Goal: Transaction & Acquisition: Obtain resource

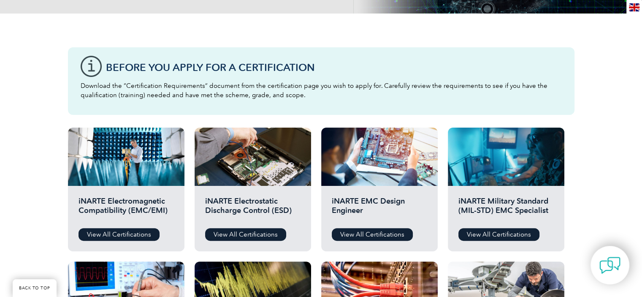
scroll to position [169, 0]
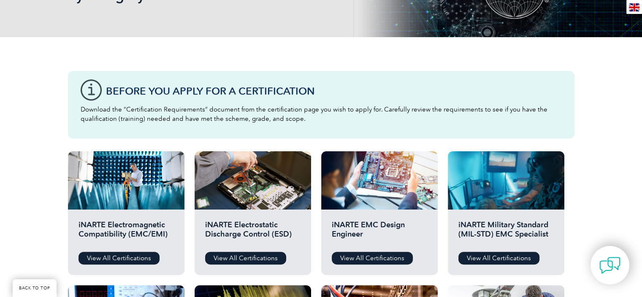
drag, startPoint x: 42, startPoint y: 93, endPoint x: 41, endPoint y: 2, distance: 90.8
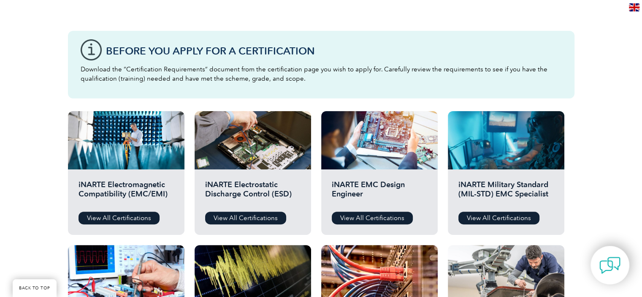
scroll to position [225, 0]
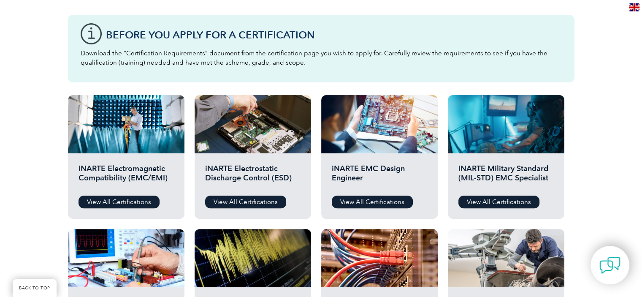
click at [596, 56] on div "Before You Apply For a Certification Download the “Certification Requirements” …" at bounding box center [321, 251] width 642 height 541
click at [590, 54] on div "Before You Apply For a Certification Download the “Certification Requirements” …" at bounding box center [321, 251] width 642 height 541
click at [125, 200] on link "View All Certifications" at bounding box center [119, 201] width 81 height 13
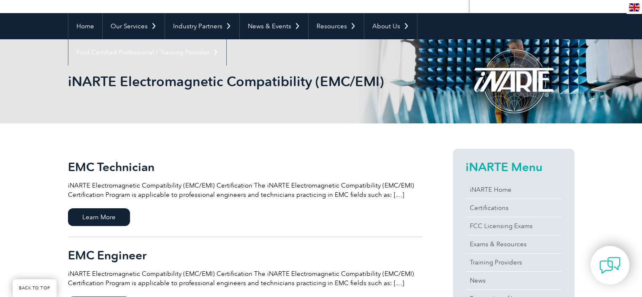
scroll to position [112, 0]
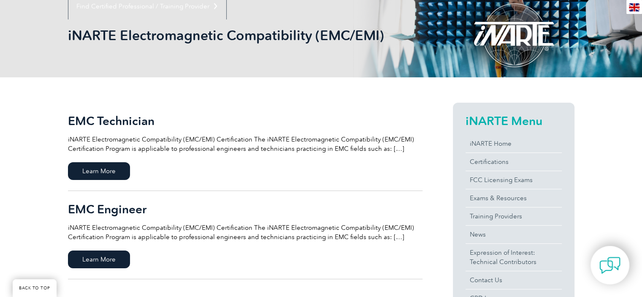
click at [388, 147] on p "iNARTE Electromagnetic Compatibility (EMC/EMI) Certification The iNARTE Electro…" at bounding box center [245, 144] width 355 height 19
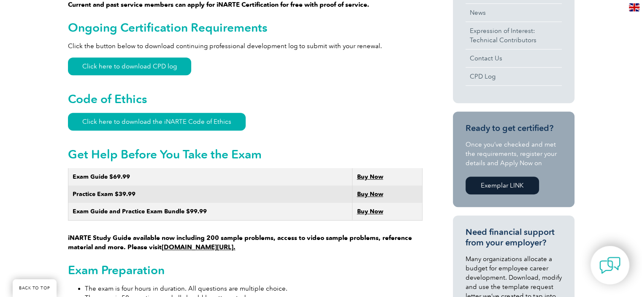
scroll to position [450, 0]
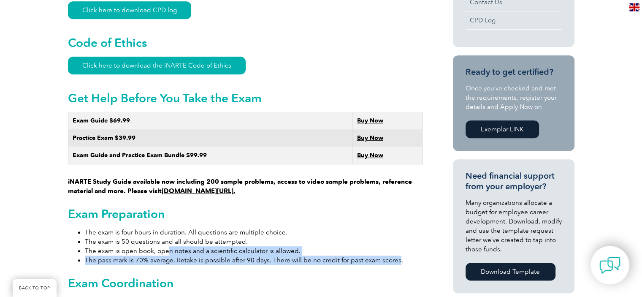
drag, startPoint x: 391, startPoint y: 251, endPoint x: 165, endPoint y: 238, distance: 226.1
click at [165, 238] on ul "The exam is four hours in duration. All questions are multiple choice. The exam…" at bounding box center [245, 246] width 355 height 37
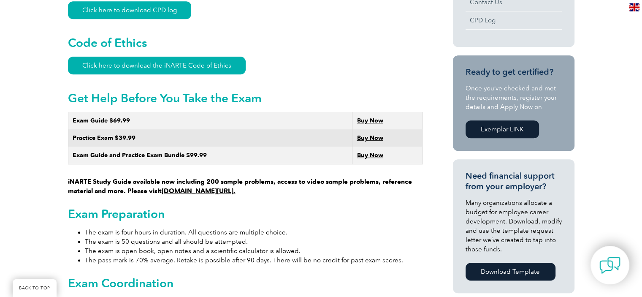
click at [314, 228] on li "The exam is four hours in duration. All questions are multiple choice." at bounding box center [254, 232] width 338 height 9
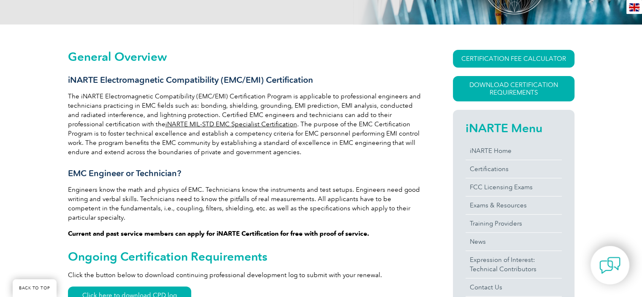
scroll to position [169, 0]
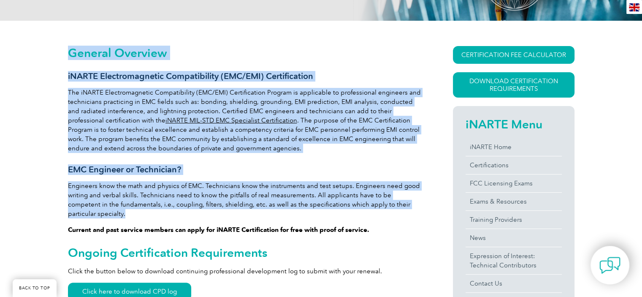
drag, startPoint x: 65, startPoint y: 72, endPoint x: 417, endPoint y: 205, distance: 375.9
copy div "Loremip Dolorsit aMETCO Adipiscingelits Doeiusmodtemp (INC/UTL) Etdoloremagna A…"
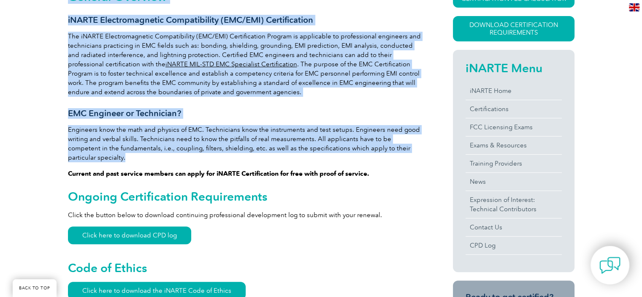
drag, startPoint x: 295, startPoint y: 135, endPoint x: 291, endPoint y: 120, distance: 15.3
click at [295, 135] on p "Engineers know the math and physics of EMC. Technicians know the instruments an…" at bounding box center [245, 143] width 355 height 37
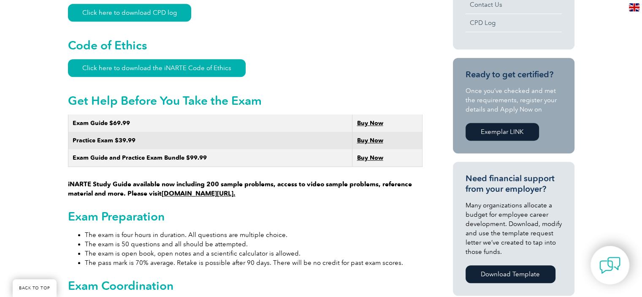
scroll to position [507, 0]
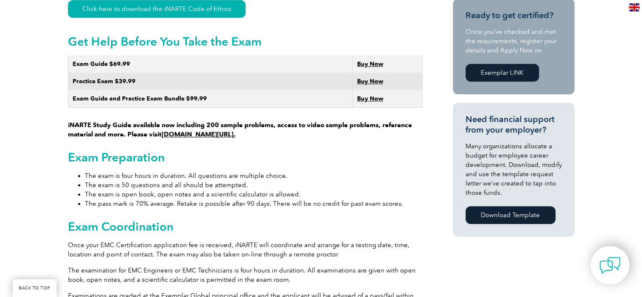
click at [230, 171] on li "The exam is four hours in duration. All questions are multiple choice." at bounding box center [254, 175] width 338 height 9
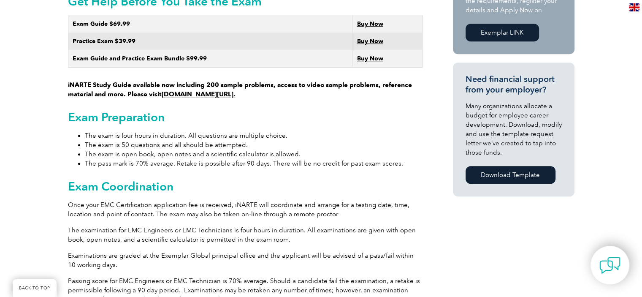
scroll to position [563, 0]
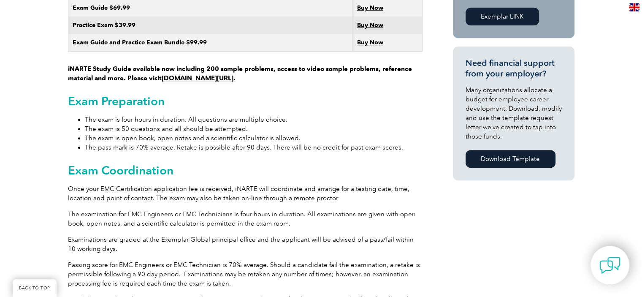
click at [346, 143] on li "The pass mark is 70% average. Retake is possible after 90 days. There will be n…" at bounding box center [254, 147] width 338 height 9
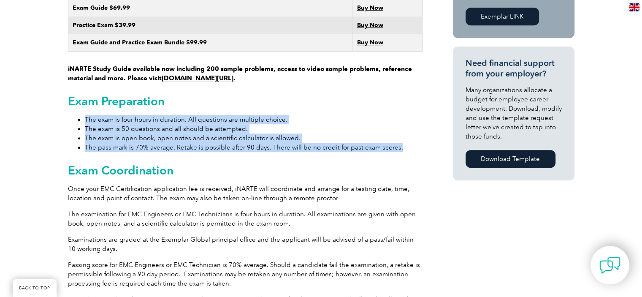
drag, startPoint x: 395, startPoint y: 138, endPoint x: 80, endPoint y: 112, distance: 316.8
click at [80, 115] on ul "The exam is four hours in duration. All questions are multiple choice. The exam…" at bounding box center [245, 133] width 355 height 37
copy ul "The exam is four hours in duration. All questions are multiple choice. The exam…"
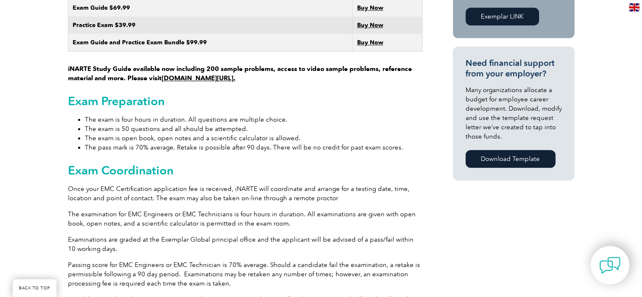
click at [268, 163] on h2 "Exam Coordination" at bounding box center [245, 170] width 355 height 14
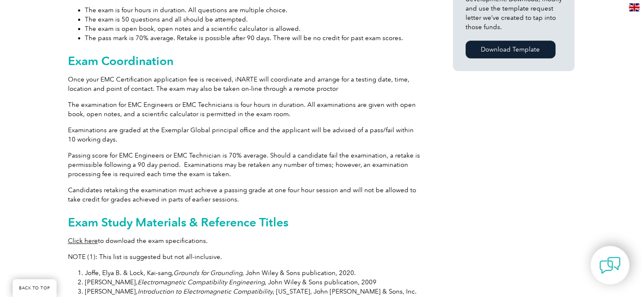
scroll to position [675, 0]
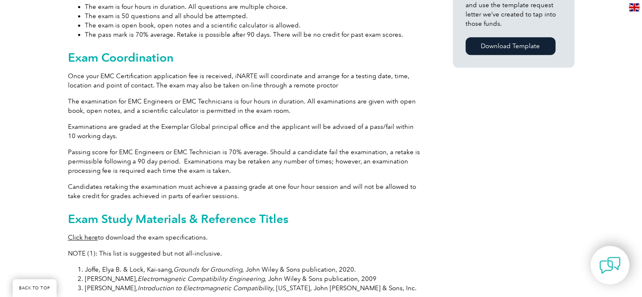
click at [84, 71] on p "Once your EMC Certification application fee is received, iNARTE will coordinate…" at bounding box center [245, 80] width 355 height 19
click at [118, 126] on p "Examinations are graded at the Exemplar Global principal office and the applica…" at bounding box center [245, 131] width 355 height 19
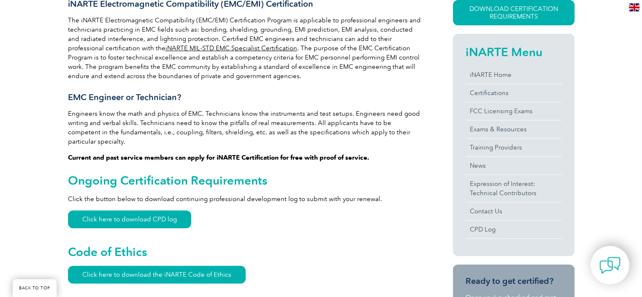
scroll to position [225, 0]
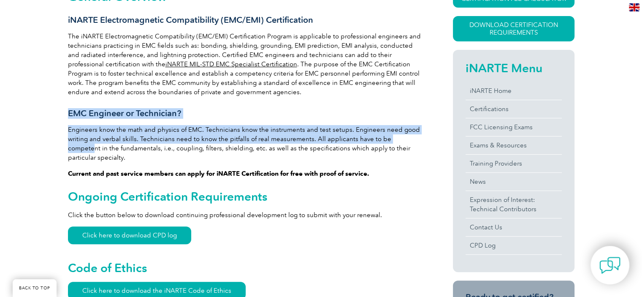
drag, startPoint x: 68, startPoint y: 113, endPoint x: 410, endPoint y: 138, distance: 343.6
click at [427, 87] on div "CERTIFICATION FEE CALCULATOR Application Fee Certification Fee Annual Renewal F…" at bounding box center [499, 258] width 152 height 536
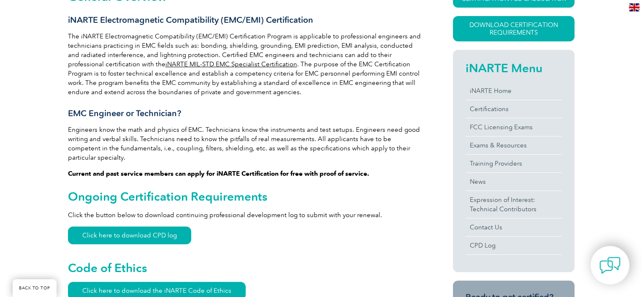
click at [293, 83] on p "The iNARTE Electromagnetic Compatibility (EMC/EMI) Certification Program is app…" at bounding box center [245, 64] width 355 height 65
click at [343, 87] on p "The iNARTE Electromagnetic Compatibility (EMC/EMI) Certification Program is app…" at bounding box center [245, 64] width 355 height 65
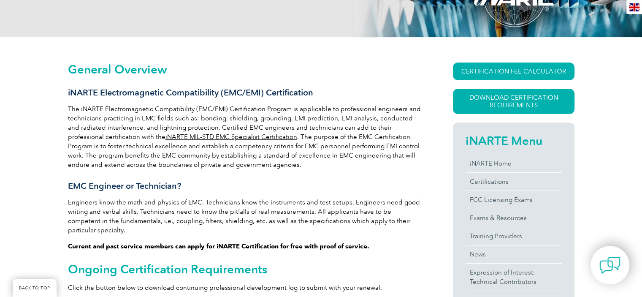
scroll to position [169, 0]
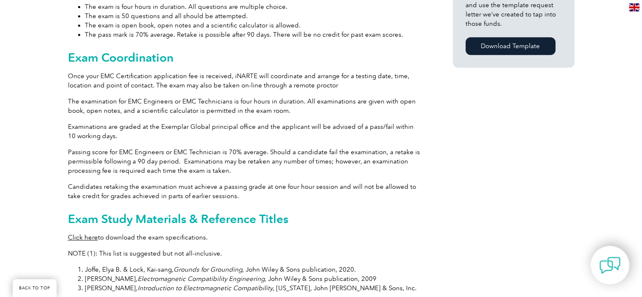
scroll to position [619, 0]
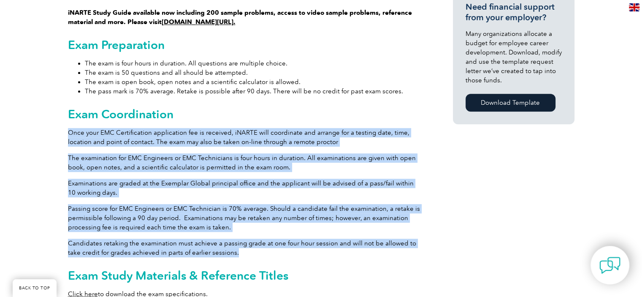
drag, startPoint x: 68, startPoint y: 122, endPoint x: 299, endPoint y: 244, distance: 261.1
click at [299, 244] on div "General Overview iNARTE Electromagnetic Compatibility (EMC/EMI) Certification T…" at bounding box center [245, 134] width 355 height 1077
copy div "Once your EMC Certification application fee is received, iNARTE will coordinate…"
click at [288, 182] on p "Examinations are graded at the Exemplar Global principal office and the applica…" at bounding box center [245, 188] width 355 height 19
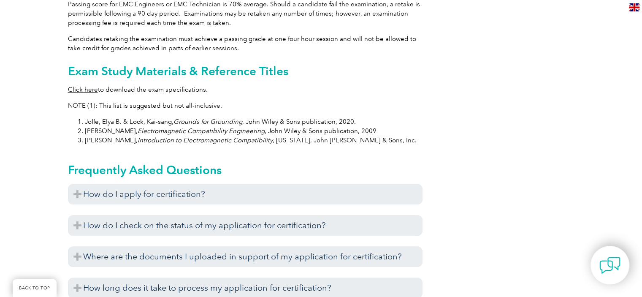
scroll to position [844, 0]
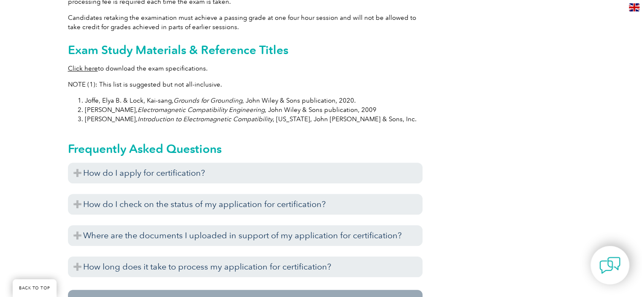
click at [385, 96] on li "Joffe, Elya B. & Lock, Kai-sang, Grounds for Grounding , John Wiley & Sons publ…" at bounding box center [254, 100] width 338 height 9
click at [409, 80] on p "NOTE (1): This list is suggested but not all-inclusive." at bounding box center [245, 84] width 355 height 9
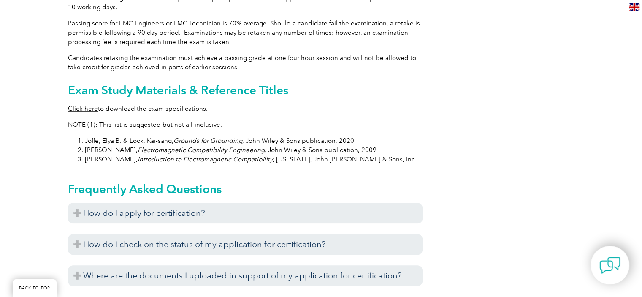
scroll to position [788, 0]
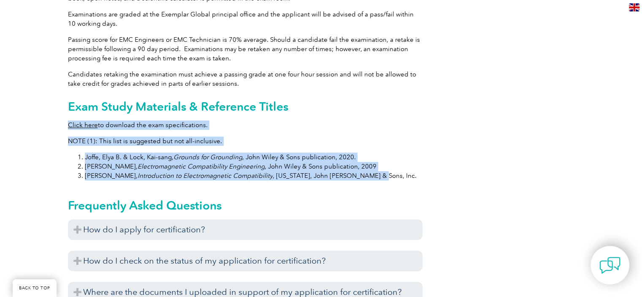
drag, startPoint x: 363, startPoint y: 165, endPoint x: 69, endPoint y: 106, distance: 300.6
copy div "Click here to download the exam specifications. NOTE (1): This list is suggeste…"
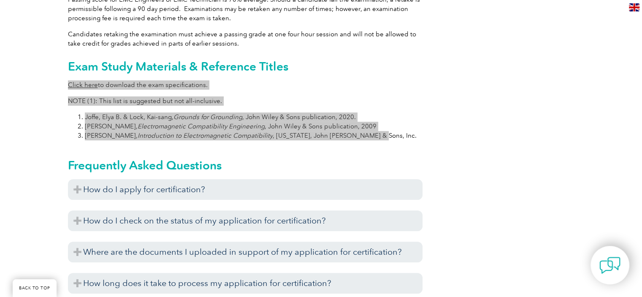
scroll to position [844, 0]
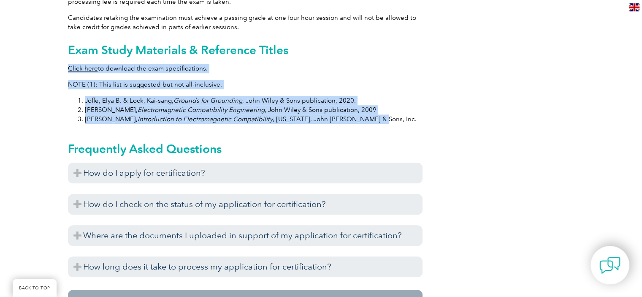
click at [372, 105] on li "Ott, Henry W., Electromagnetic Compatibility Engineering , John Wiley & Sons pu…" at bounding box center [254, 109] width 338 height 9
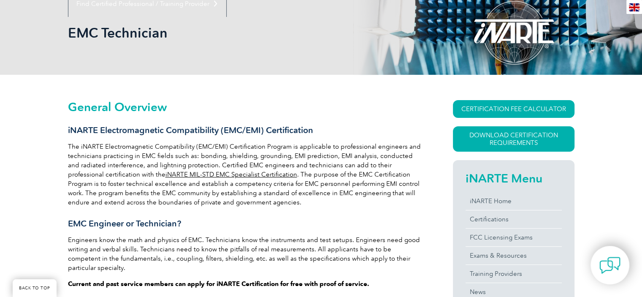
scroll to position [225, 0]
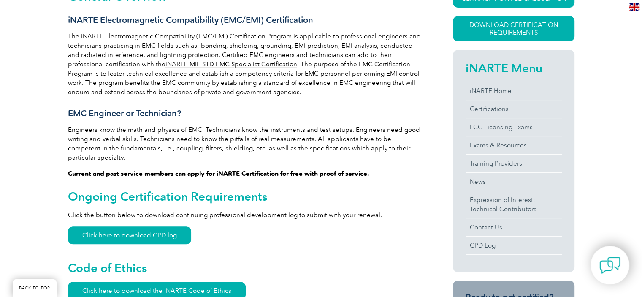
click at [382, 57] on p "The iNARTE Electromagnetic Compatibility (EMC/EMI) Certification Program is app…" at bounding box center [245, 64] width 355 height 65
click at [358, 73] on p "The iNARTE Electromagnetic Compatibility (EMC/EMI) Certification Program is app…" at bounding box center [245, 64] width 355 height 65
click at [340, 62] on p "The iNARTE Electromagnetic Compatibility (EMC/EMI) Certification Program is app…" at bounding box center [245, 64] width 355 height 65
click at [350, 60] on p "The iNARTE Electromagnetic Compatibility (EMC/EMI) Certification Program is app…" at bounding box center [245, 64] width 355 height 65
click at [354, 62] on p "The iNARTE Electromagnetic Compatibility (EMC/EMI) Certification Program is app…" at bounding box center [245, 64] width 355 height 65
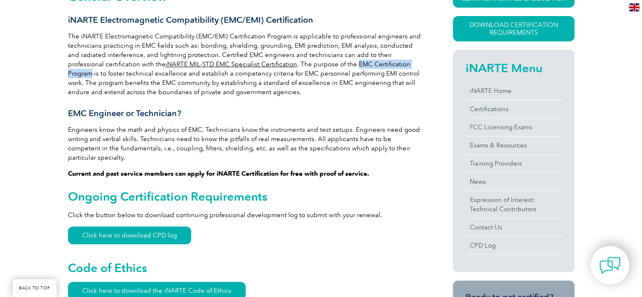
drag, startPoint x: 316, startPoint y: 62, endPoint x: 391, endPoint y: 63, distance: 75.6
click at [391, 63] on p "The iNARTE Electromagnetic Compatibility (EMC/EMI) Certification Program is app…" at bounding box center [245, 64] width 355 height 65
click at [318, 53] on p "The iNARTE Electromagnetic Compatibility (EMC/EMI) Certification Program is app…" at bounding box center [245, 64] width 355 height 65
click at [318, 62] on p "The iNARTE Electromagnetic Compatibility (EMC/EMI) Certification Program is app…" at bounding box center [245, 64] width 355 height 65
click at [305, 59] on p "The iNARTE Electromagnetic Compatibility (EMC/EMI) Certification Program is app…" at bounding box center [245, 64] width 355 height 65
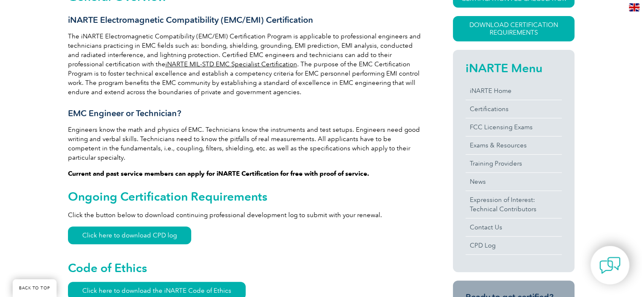
click at [242, 64] on link "iNARTE MIL-STD EMC Specialist Certification" at bounding box center [231, 64] width 132 height 8
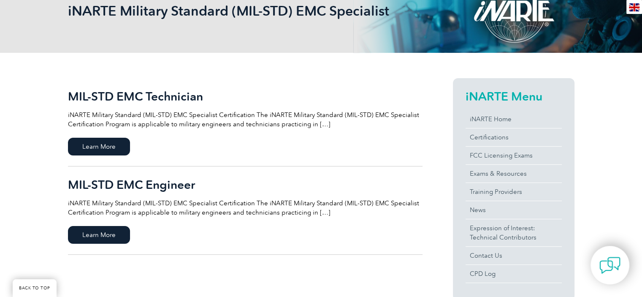
scroll to position [112, 0]
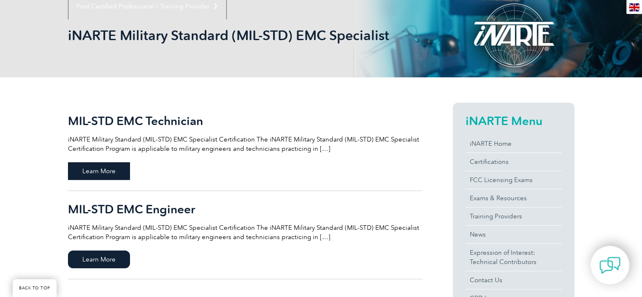
click at [108, 167] on span "Learn More" at bounding box center [99, 171] width 62 height 18
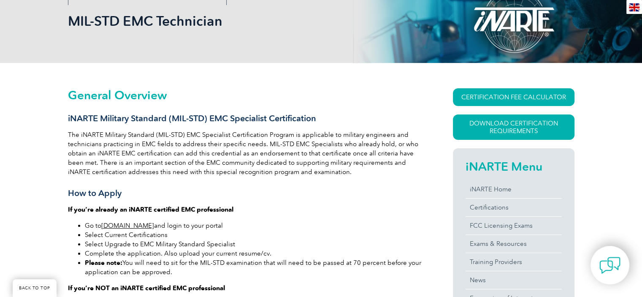
scroll to position [169, 0]
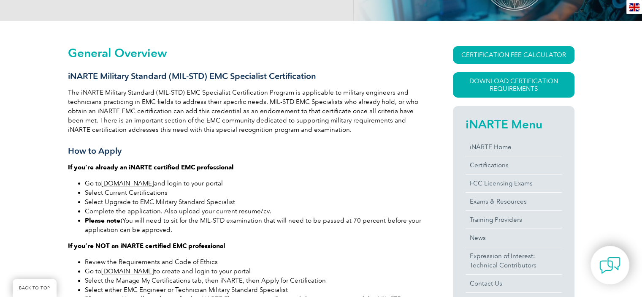
click at [341, 131] on p "The iNARTE Military Standard (MIL-STD) EMC Specialist Certification Program is …" at bounding box center [245, 111] width 355 height 46
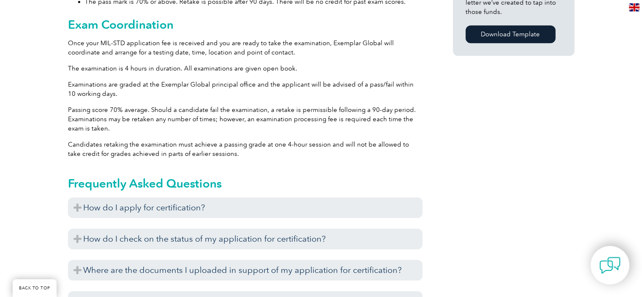
scroll to position [619, 0]
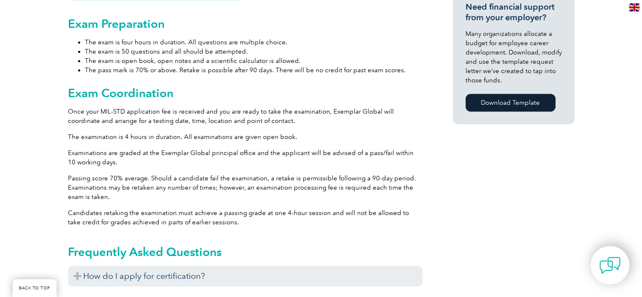
click at [280, 122] on p "Once your MIL-STD application fee is received and you are ready to take the exa…" at bounding box center [245, 116] width 355 height 19
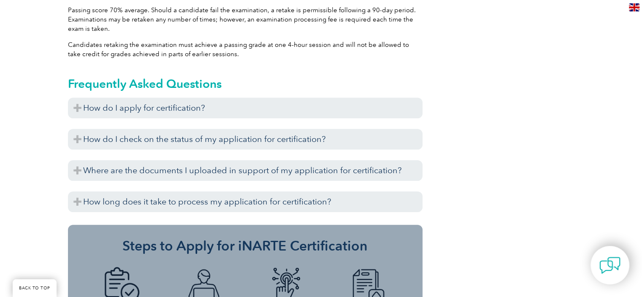
scroll to position [788, 0]
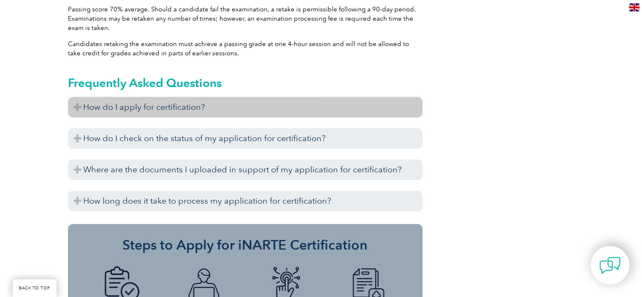
click at [337, 110] on h3 "How do I apply for certification?" at bounding box center [245, 107] width 355 height 21
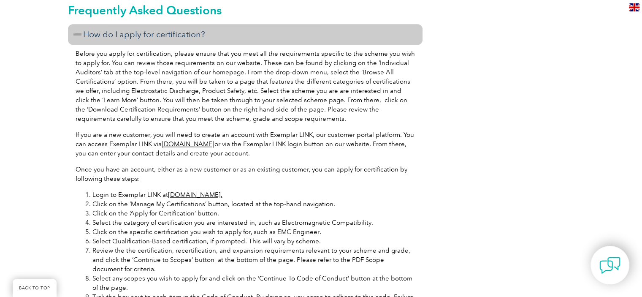
scroll to position [844, 0]
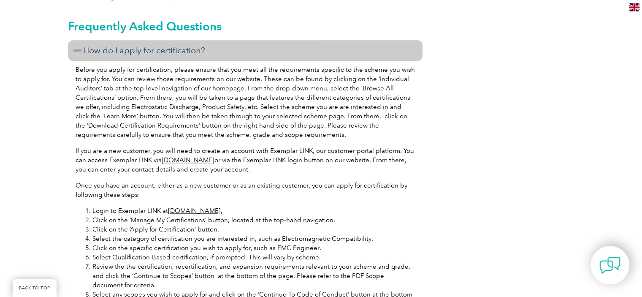
click at [57, 89] on div "General Overview iNARTE Military Standard (MIL-STD) EMC Specialist Certificatio…" at bounding box center [321, 24] width 642 height 1359
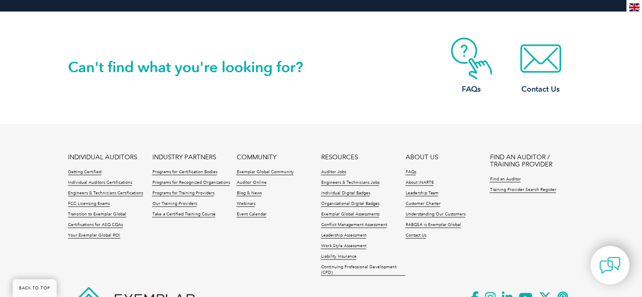
scroll to position [1576, 0]
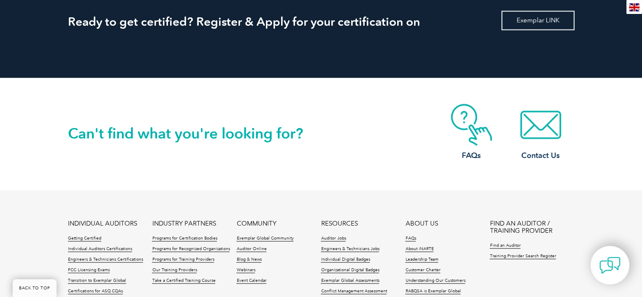
click at [520, 21] on link "Exemplar LINK" at bounding box center [537, 20] width 73 height 19
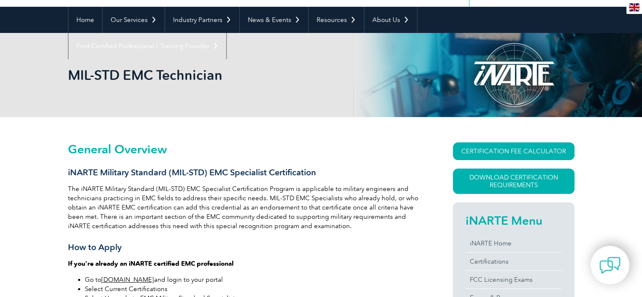
scroll to position [0, 0]
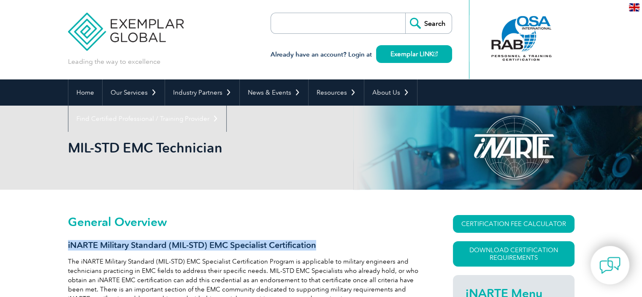
drag, startPoint x: 320, startPoint y: 245, endPoint x: 68, endPoint y: 246, distance: 251.6
click at [68, 246] on h3 "iNARTE Military Standard (MIL-STD) EMC Specialist Certification" at bounding box center [245, 245] width 355 height 11
copy h3 "iNARTE Military Standard (MIL-STD) EMC Specialist Certification"
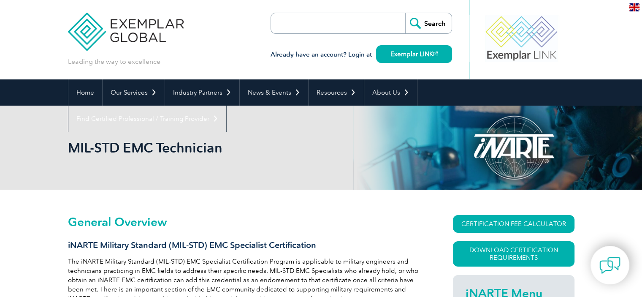
click at [364, 217] on h2 "General Overview" at bounding box center [245, 222] width 355 height 14
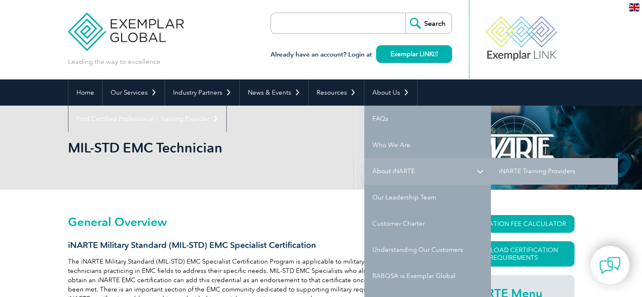
scroll to position [56, 0]
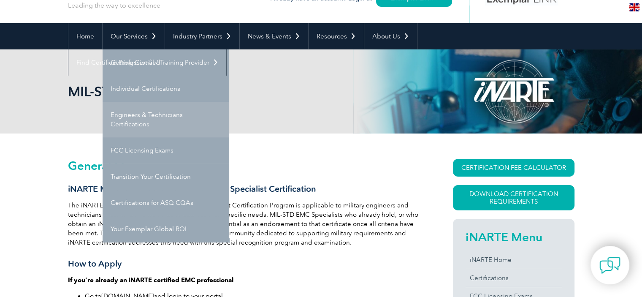
click at [140, 115] on link "Engineers & Technicians Certifications" at bounding box center [166, 119] width 127 height 35
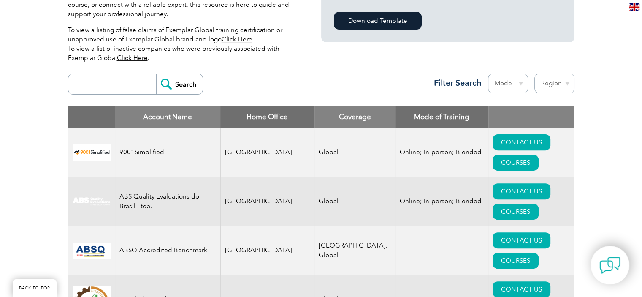
scroll to position [281, 0]
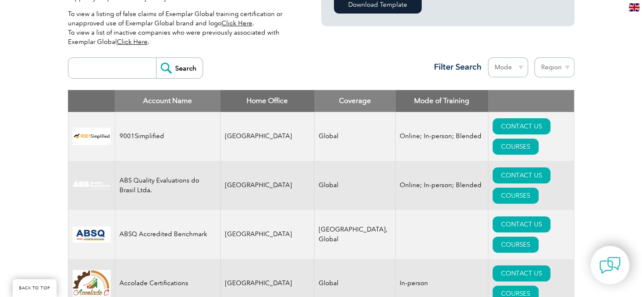
click at [325, 101] on th "Coverage" at bounding box center [354, 101] width 81 height 22
click at [425, 101] on th "Mode of Training" at bounding box center [441, 101] width 93 height 22
click at [505, 67] on select "Mode Online In-person Blended" at bounding box center [508, 67] width 40 height 20
click at [548, 65] on select "Region Australia Bahrain Bangladesh Brazil Canada Colombia Dominican Republic E…" at bounding box center [554, 67] width 40 height 20
select select "[GEOGRAPHIC_DATA]"
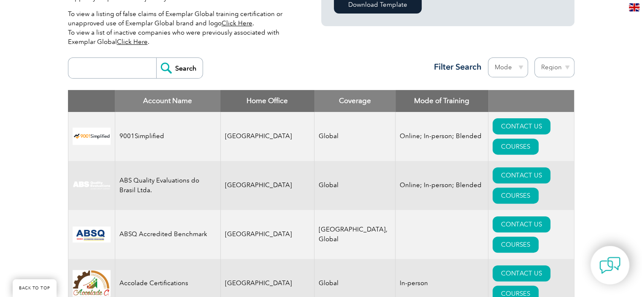
click at [534, 57] on select "Region Australia Bahrain Bangladesh Brazil Canada Colombia Dominican Republic E…" at bounding box center [554, 67] width 40 height 20
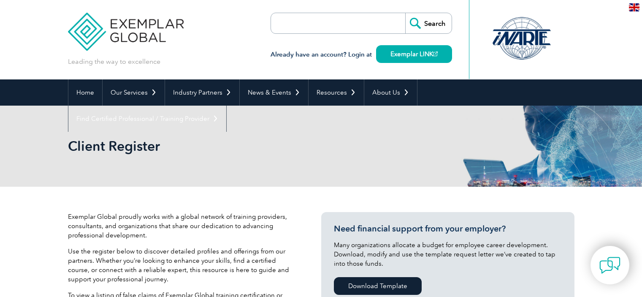
select select "[GEOGRAPHIC_DATA]"
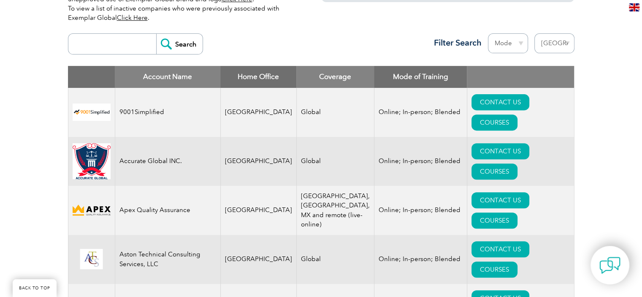
scroll to position [281, 0]
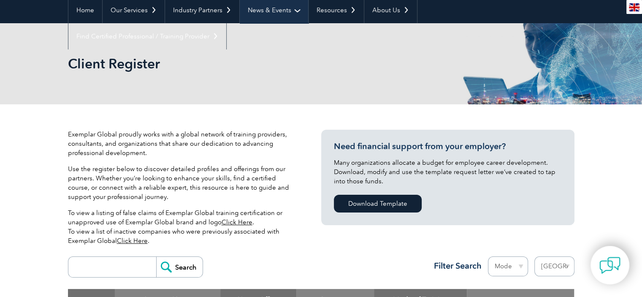
scroll to position [56, 0]
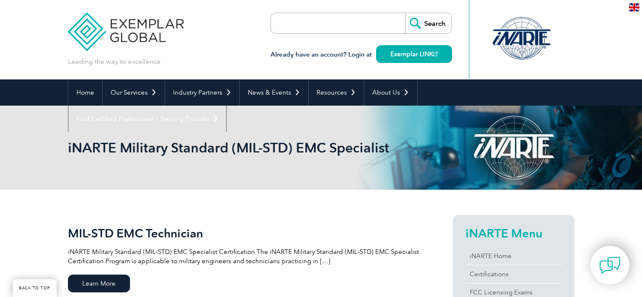
scroll to position [112, 0]
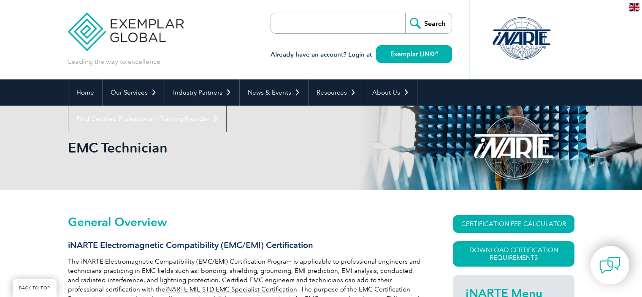
scroll to position [225, 0]
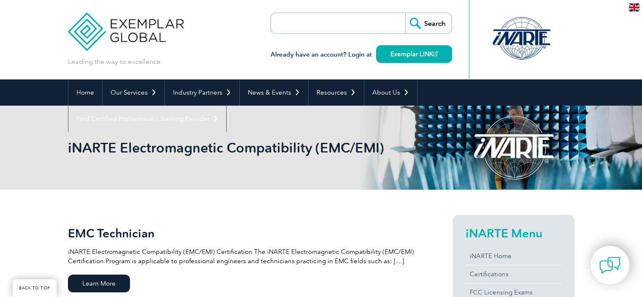
scroll to position [112, 0]
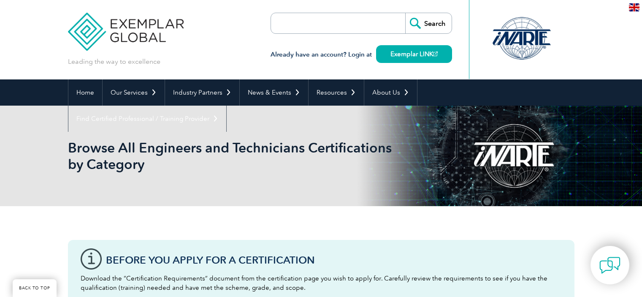
scroll to position [225, 0]
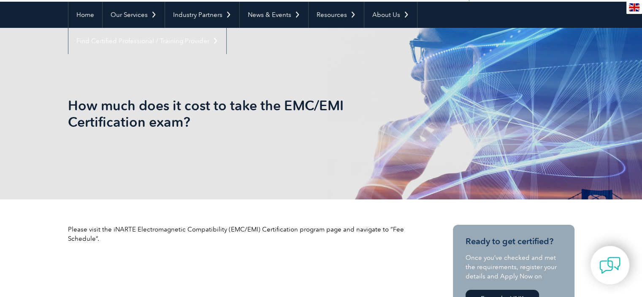
scroll to position [56, 0]
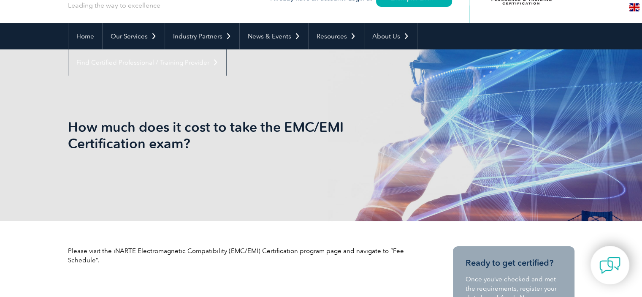
drag, startPoint x: 96, startPoint y: 254, endPoint x: 106, endPoint y: 249, distance: 10.8
click at [96, 254] on p "Please visit the iNARTE Electromagnetic Compatibility (EMC/EMI) Certification p…" at bounding box center [245, 255] width 355 height 19
click at [373, 247] on p "Please visit the iNARTE Electromagnetic Compatibility (EMC/EMI) Certification p…" at bounding box center [245, 255] width 355 height 19
click at [385, 248] on p "Please visit the iNARTE Electromagnetic Compatibility (EMC/EMI) Certification p…" at bounding box center [245, 255] width 355 height 19
click at [390, 248] on p "Please visit the iNARTE Electromagnetic Compatibility (EMC/EMI) Certification p…" at bounding box center [245, 255] width 355 height 19
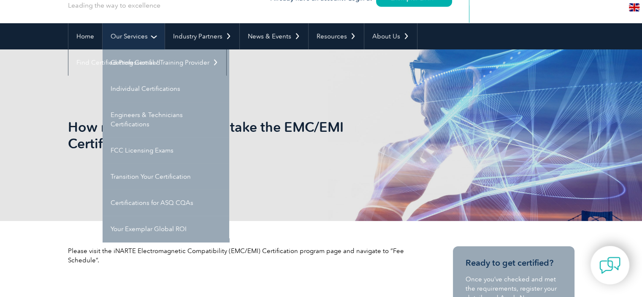
click at [140, 29] on link "Our Services" at bounding box center [134, 36] width 62 height 26
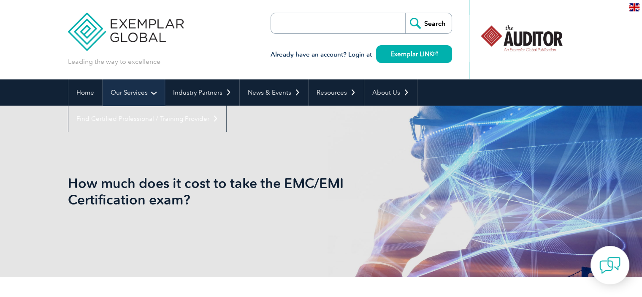
click at [137, 84] on link "Our Services" at bounding box center [134, 92] width 62 height 26
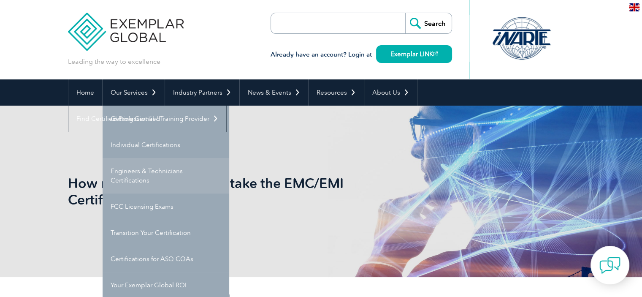
click at [145, 169] on link "Engineers & Technicians Certifications" at bounding box center [166, 175] width 127 height 35
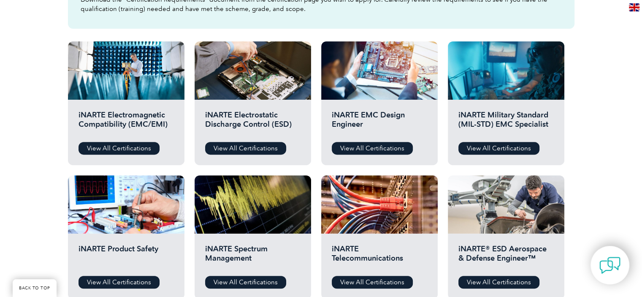
scroll to position [281, 0]
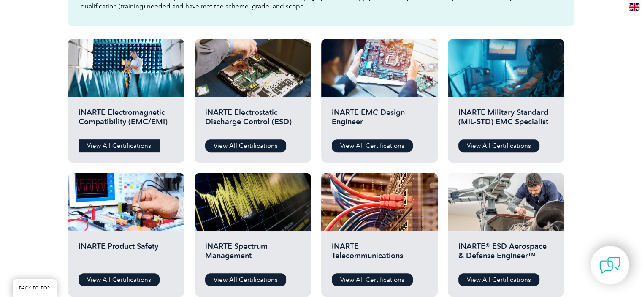
click at [133, 144] on link "View All Certifications" at bounding box center [119, 145] width 81 height 13
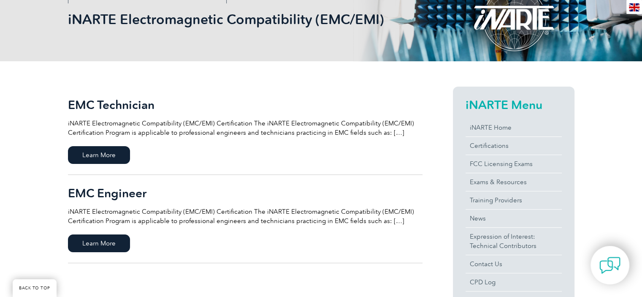
scroll to position [112, 0]
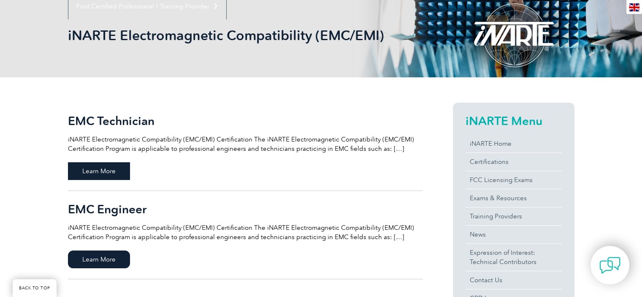
click at [106, 170] on span "Learn More" at bounding box center [99, 171] width 62 height 18
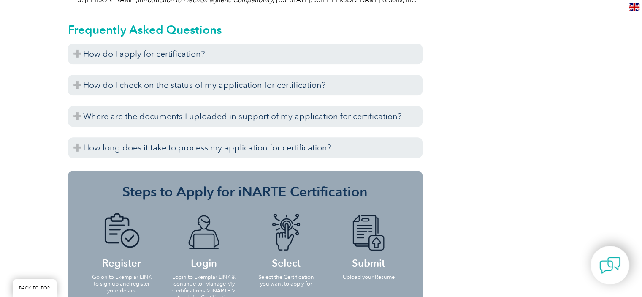
scroll to position [955, 0]
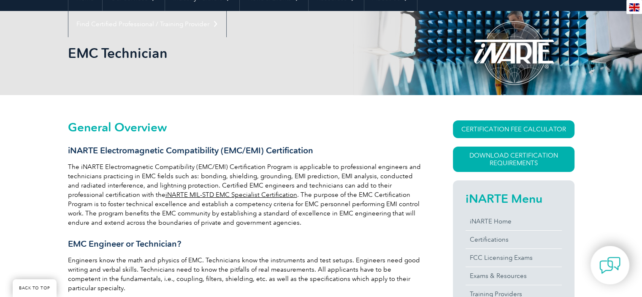
scroll to position [111, 0]
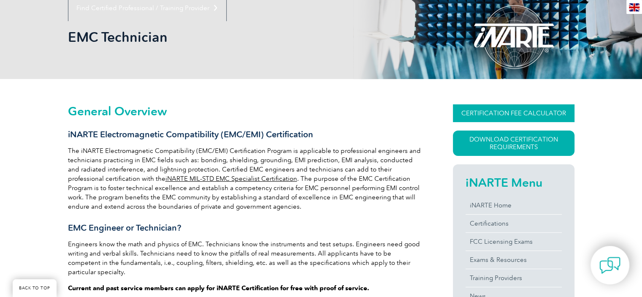
click at [541, 111] on link "CERTIFICATION FEE CALCULATOR" at bounding box center [514, 113] width 122 height 18
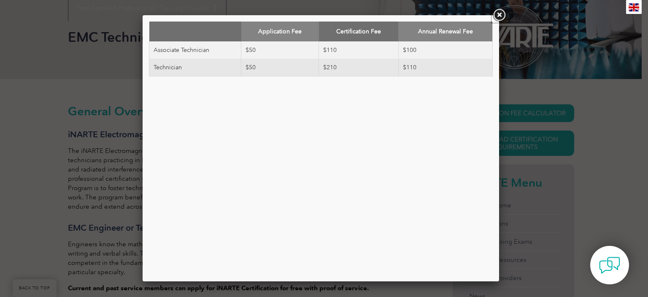
drag, startPoint x: 500, startPoint y: 16, endPoint x: 480, endPoint y: 35, distance: 27.5
click at [500, 16] on link at bounding box center [499, 15] width 15 height 15
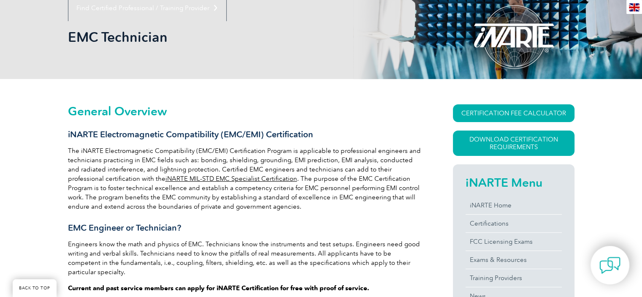
scroll to position [54, 0]
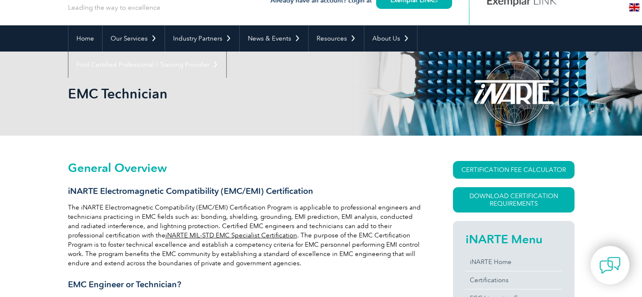
click at [213, 234] on link "iNARTE MIL-STD EMC Specialist Certification" at bounding box center [231, 235] width 132 height 8
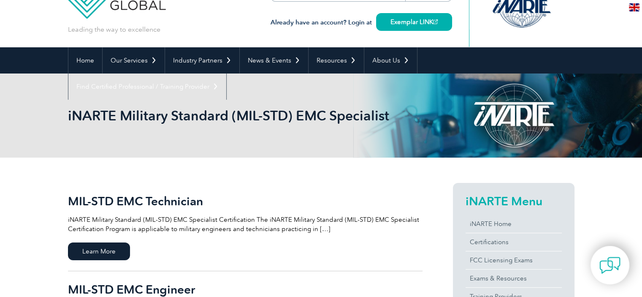
scroll to position [56, 0]
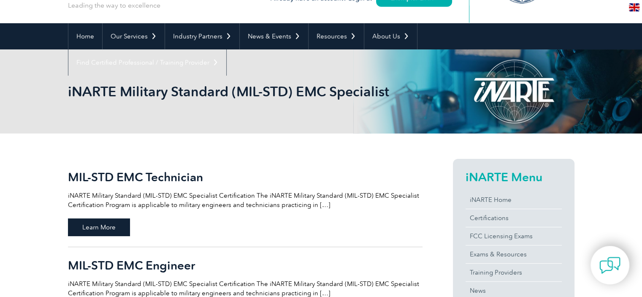
click at [120, 228] on span "Learn More" at bounding box center [99, 227] width 62 height 18
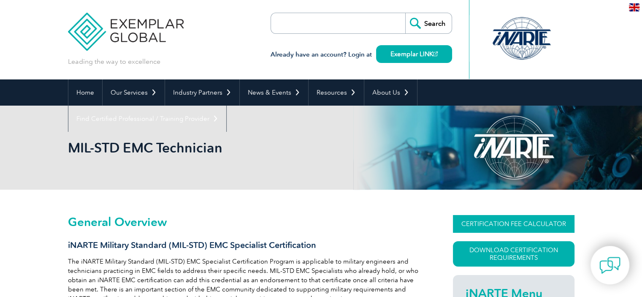
click at [534, 219] on link "CERTIFICATION FEE CALCULATOR" at bounding box center [514, 224] width 122 height 18
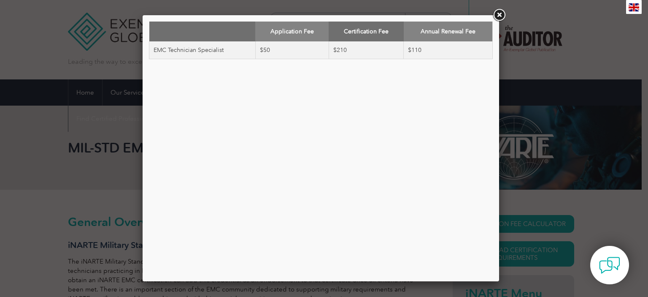
drag, startPoint x: 300, startPoint y: 152, endPoint x: 479, endPoint y: 54, distance: 204.7
click at [300, 152] on div "Application Fee Certification Fee Annual Renewal Fee EMC Technician Specialist …" at bounding box center [321, 148] width 344 height 253
click at [500, 15] on link at bounding box center [499, 15] width 15 height 15
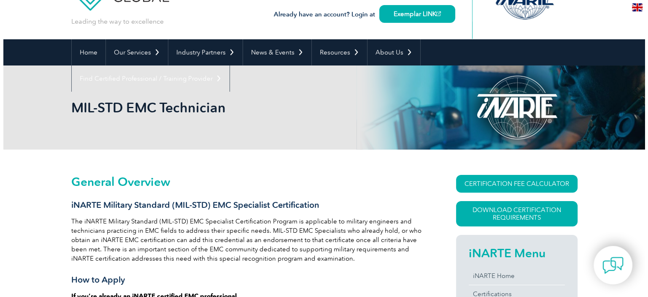
scroll to position [56, 0]
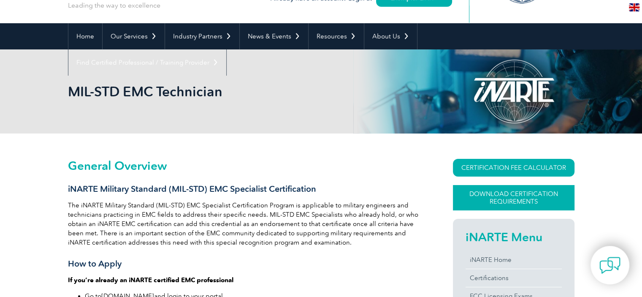
click at [533, 195] on link "Download Certification Requirements" at bounding box center [514, 197] width 122 height 25
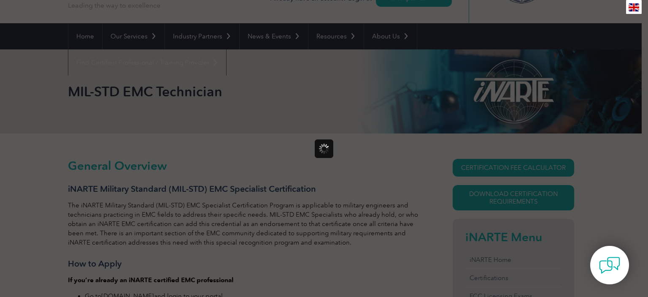
scroll to position [0, 0]
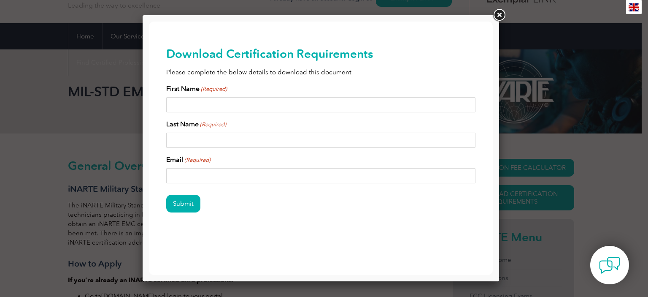
click at [235, 102] on input "First Name (Required)" at bounding box center [321, 104] width 310 height 15
type input "Aaron"
type input "Baggett"
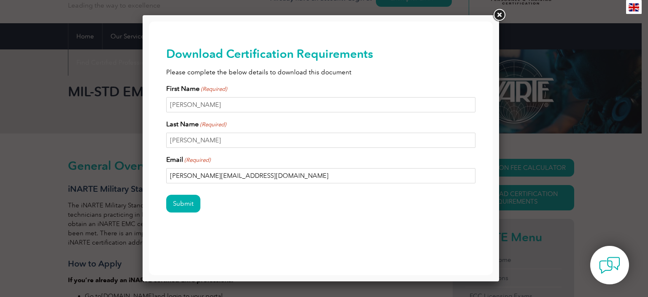
click at [300, 177] on input "aaron.baggett12@gmail.com" at bounding box center [321, 175] width 310 height 15
drag, startPoint x: 276, startPoint y: 176, endPoint x: 120, endPoint y: 167, distance: 156.8
click at [149, 167] on html "BACK TO TOP Leading the way to excellence Search" at bounding box center [321, 143] width 344 height 243
type input "aaron.baggett@viasat.com"
click at [190, 202] on input "Submit" at bounding box center [183, 204] width 34 height 18
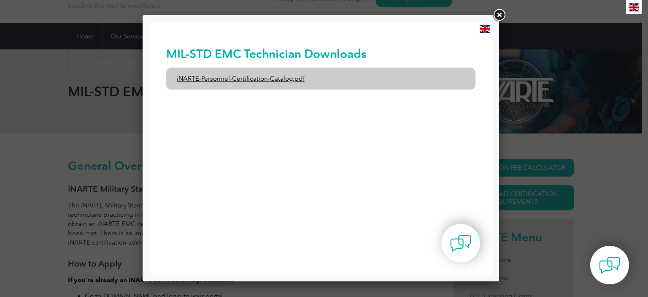
click at [235, 77] on link "iNARTE-Personnel-Certification-Catalog.pdf" at bounding box center [321, 79] width 310 height 22
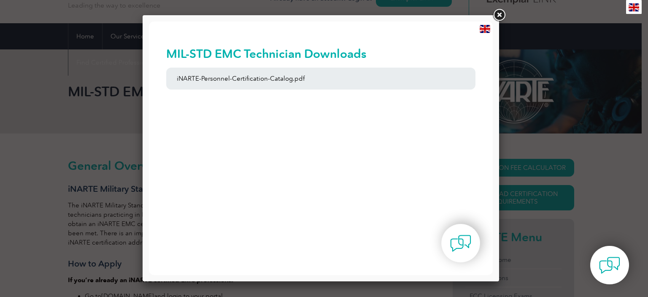
click at [501, 13] on link at bounding box center [499, 15] width 15 height 15
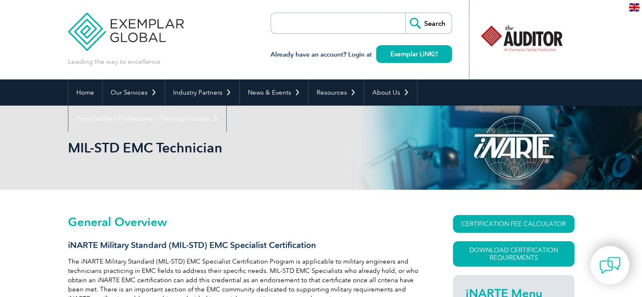
click at [328, 158] on div "MIL-STD EMC Technician" at bounding box center [321, 148] width 507 height 84
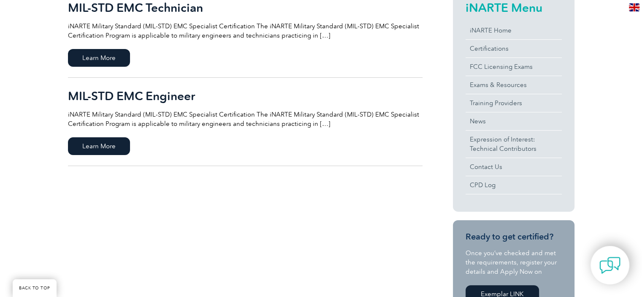
scroll to position [225, 0]
click at [128, 54] on span "Learn More" at bounding box center [99, 58] width 62 height 18
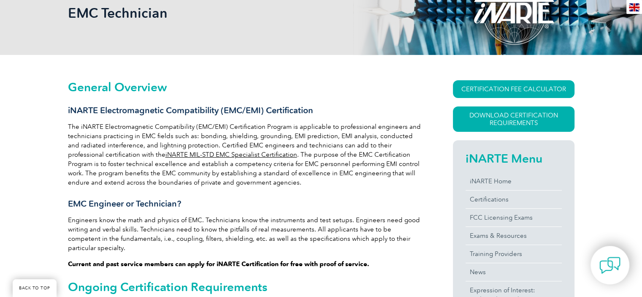
scroll to position [167, 0]
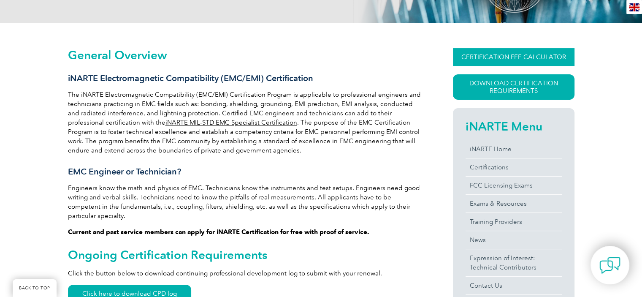
click at [465, 56] on link "CERTIFICATION FEE CALCULATOR" at bounding box center [514, 57] width 122 height 18
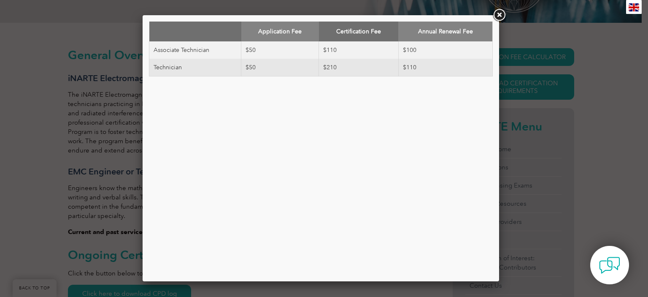
click at [498, 15] on link at bounding box center [499, 15] width 15 height 15
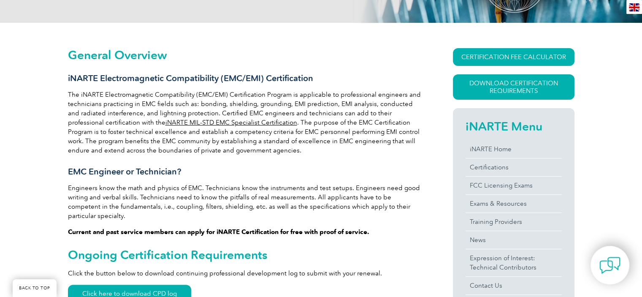
click at [354, 111] on p "The iNARTE Electromagnetic Compatibility (EMC/EMI) Certification Program is app…" at bounding box center [245, 122] width 355 height 65
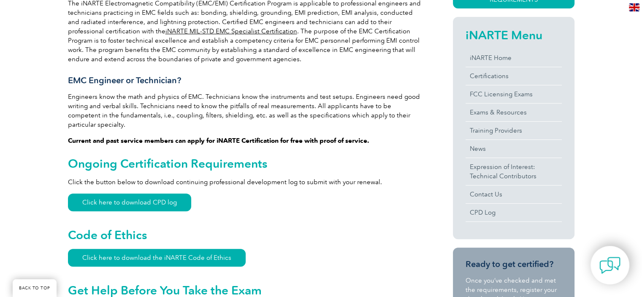
scroll to position [279, 0]
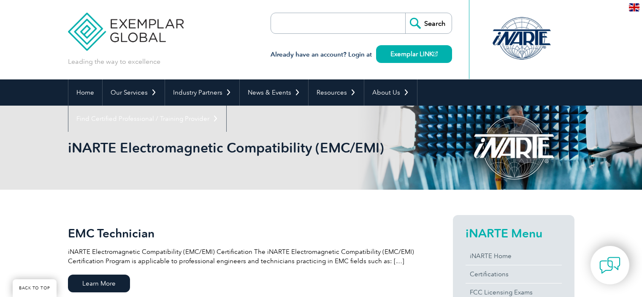
scroll to position [112, 0]
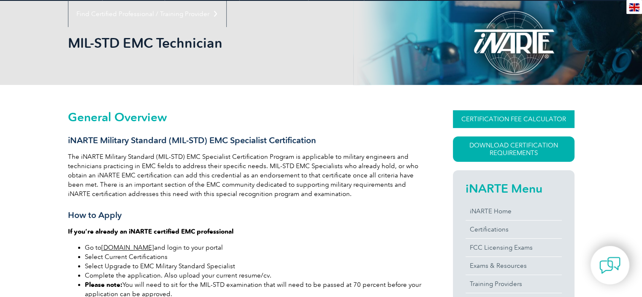
scroll to position [112, 0]
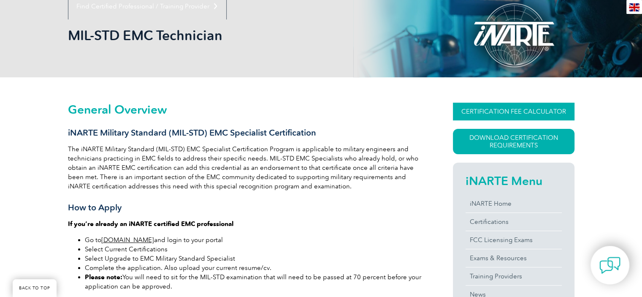
click at [520, 108] on link "CERTIFICATION FEE CALCULATOR" at bounding box center [514, 112] width 122 height 18
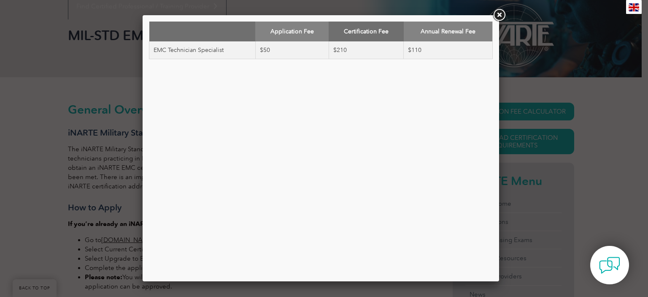
click at [501, 18] on link at bounding box center [499, 15] width 15 height 15
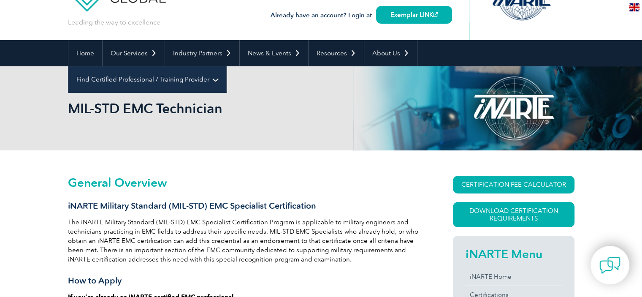
scroll to position [0, 0]
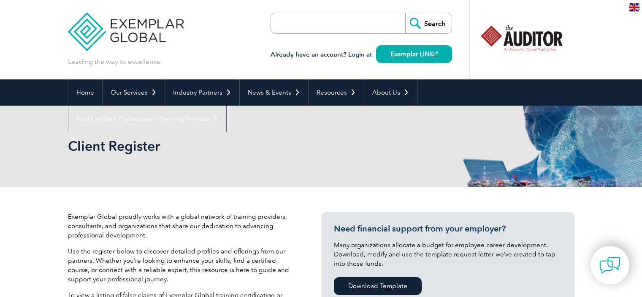
select select "[GEOGRAPHIC_DATA]"
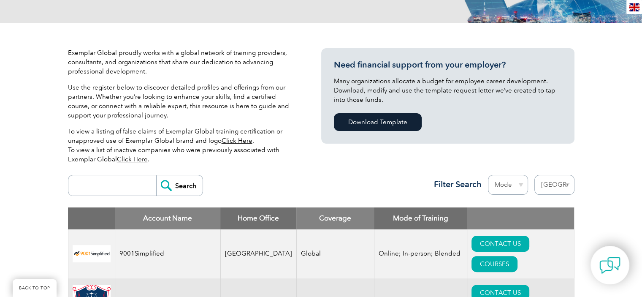
scroll to position [225, 0]
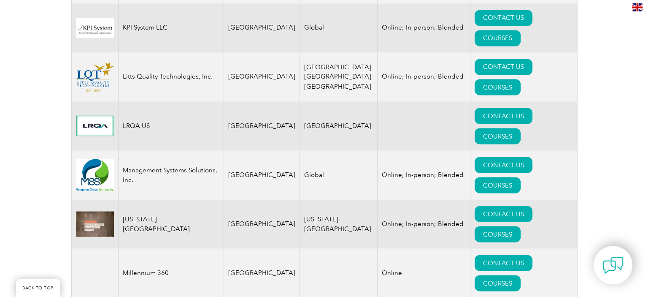
scroll to position [1520, 0]
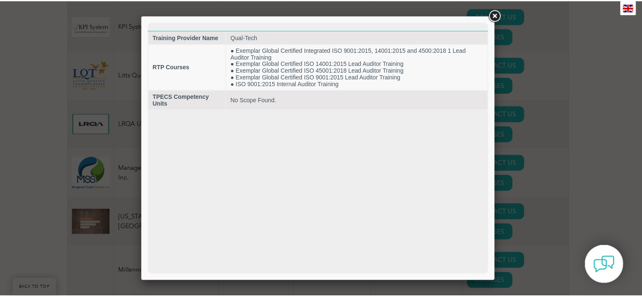
scroll to position [0, 0]
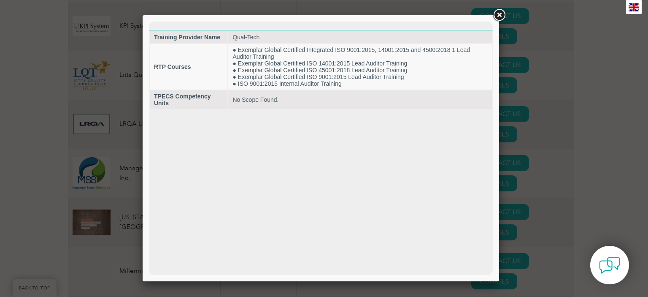
click at [498, 16] on link at bounding box center [499, 15] width 15 height 15
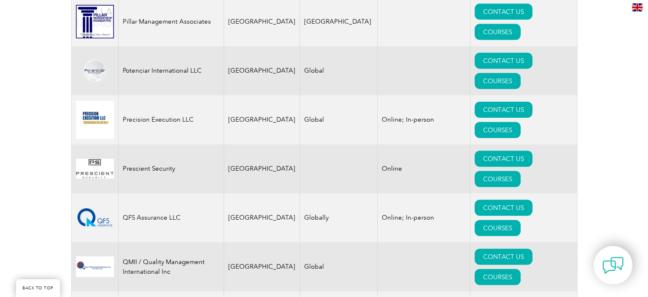
scroll to position [1969, 0]
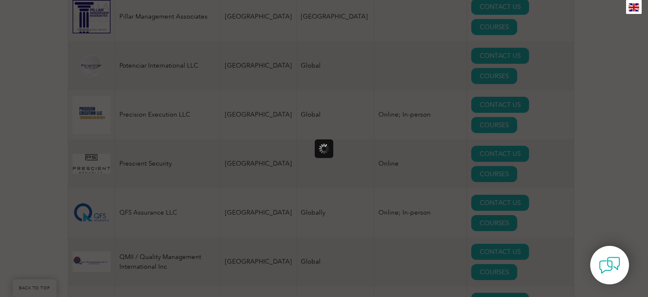
scroll to position [0, 0]
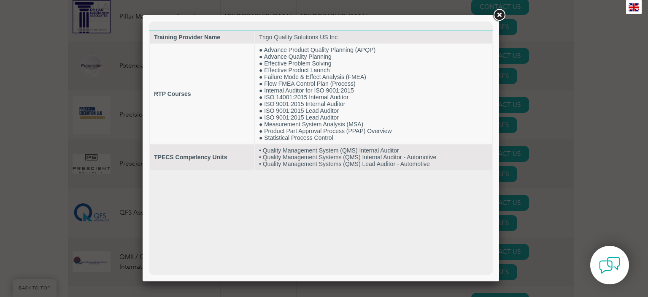
click at [497, 14] on link at bounding box center [499, 15] width 15 height 15
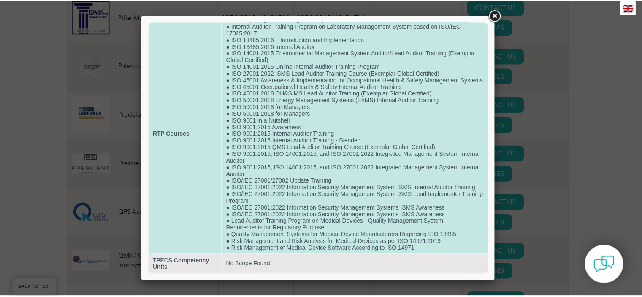
scroll to position [57, 0]
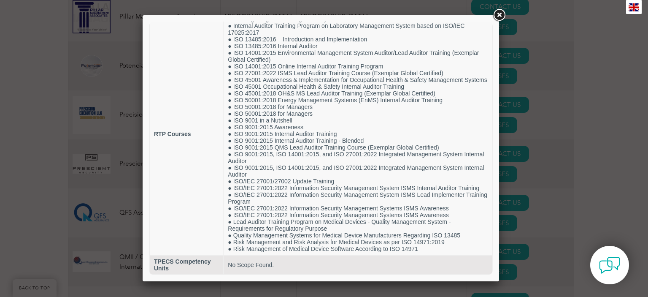
click at [496, 14] on link at bounding box center [499, 15] width 15 height 15
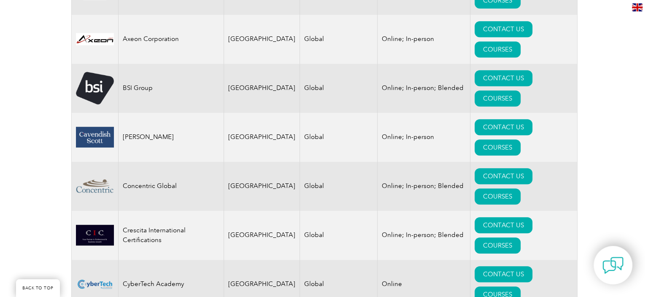
scroll to position [619, 0]
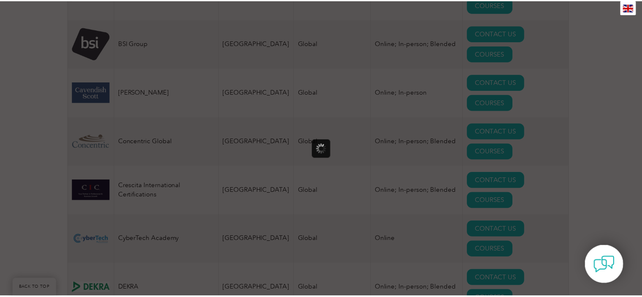
scroll to position [0, 0]
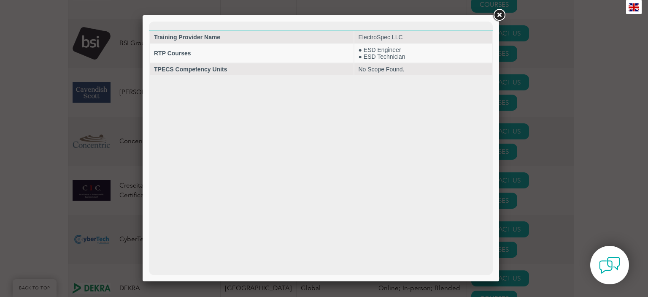
click at [501, 16] on link at bounding box center [499, 15] width 15 height 15
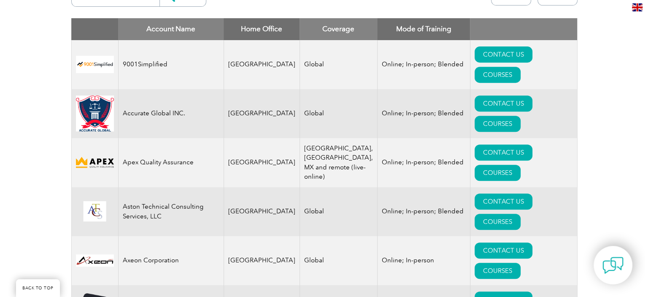
scroll to position [338, 0]
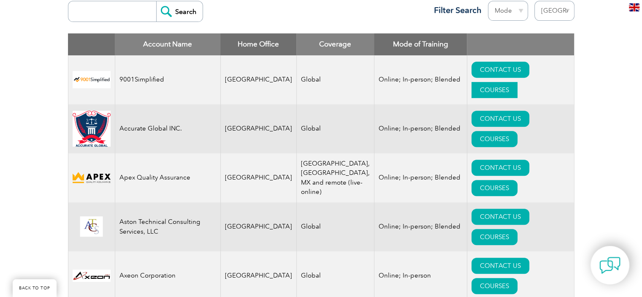
click at [517, 82] on link "COURSES" at bounding box center [494, 90] width 46 height 16
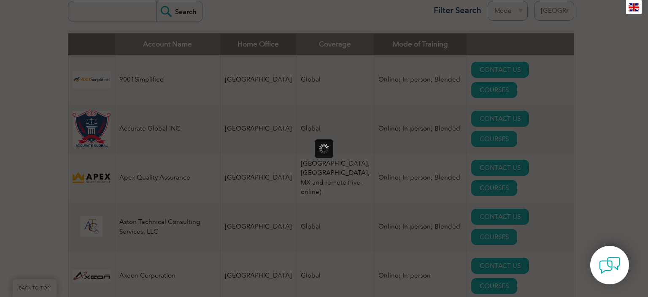
scroll to position [0, 0]
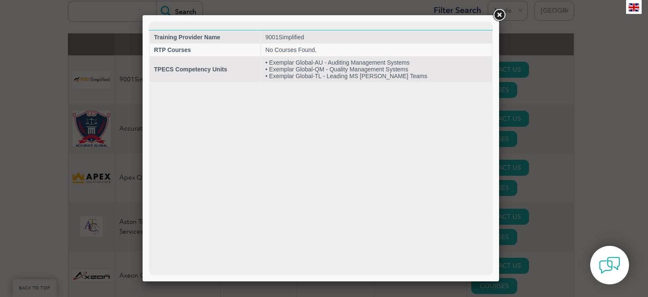
click at [499, 18] on link at bounding box center [499, 15] width 15 height 15
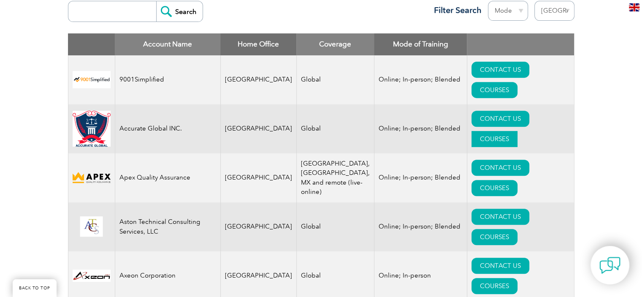
click at [517, 131] on link "COURSES" at bounding box center [494, 139] width 46 height 16
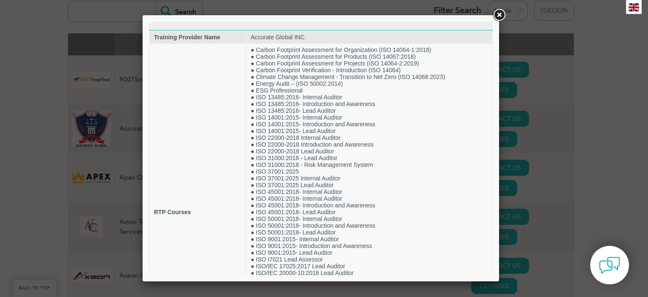
click at [501, 14] on link at bounding box center [499, 15] width 15 height 15
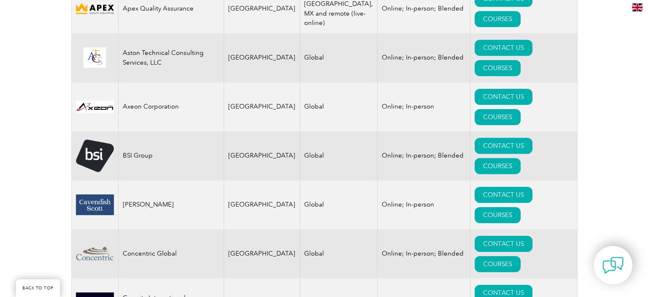
scroll to position [563, 0]
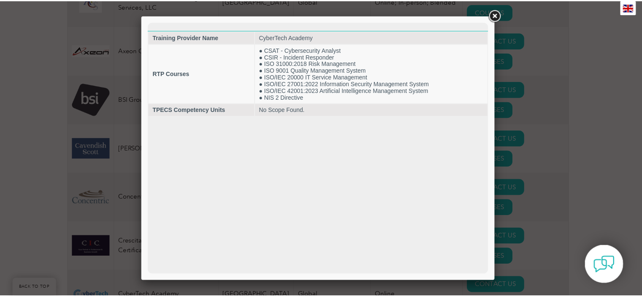
scroll to position [0, 0]
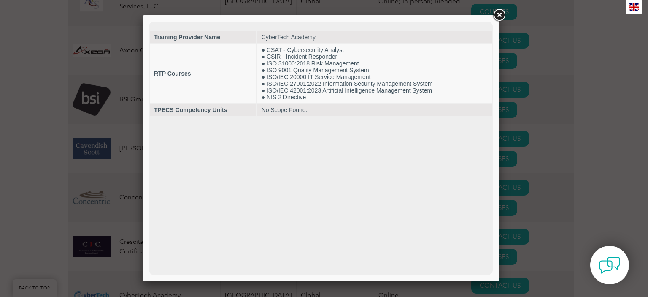
click at [501, 13] on link at bounding box center [499, 15] width 15 height 15
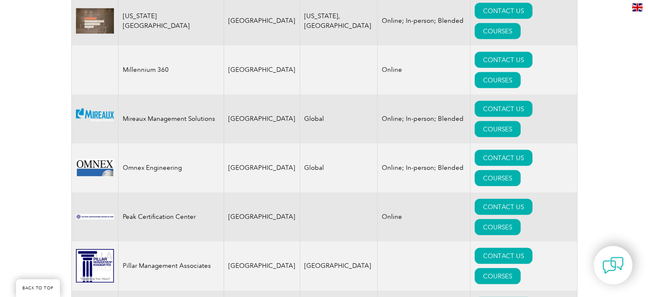
scroll to position [1744, 0]
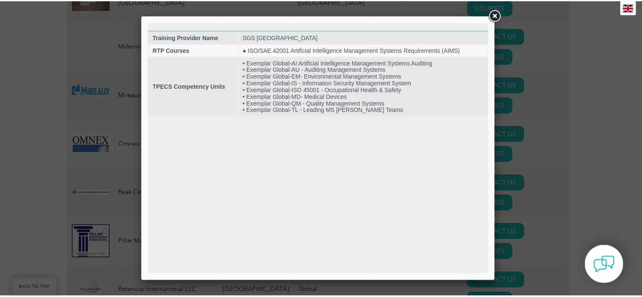
scroll to position [0, 0]
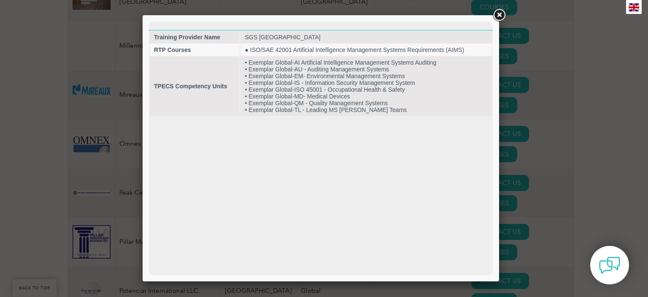
click at [498, 16] on link at bounding box center [499, 15] width 15 height 15
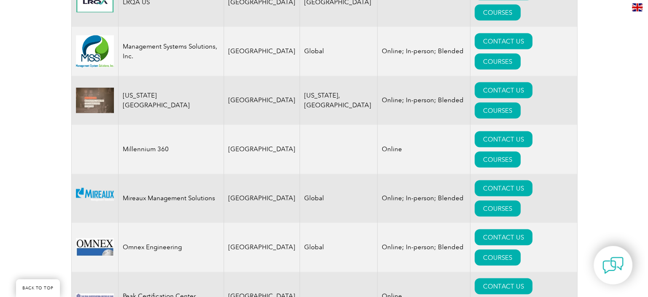
scroll to position [1632, 0]
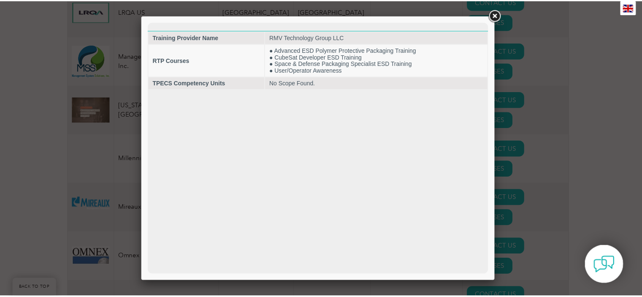
scroll to position [0, 0]
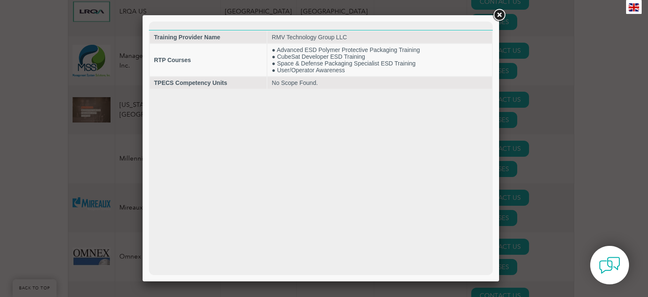
click at [498, 13] on link at bounding box center [499, 15] width 15 height 15
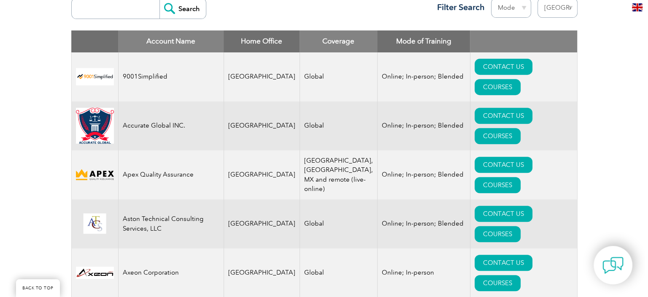
scroll to position [338, 0]
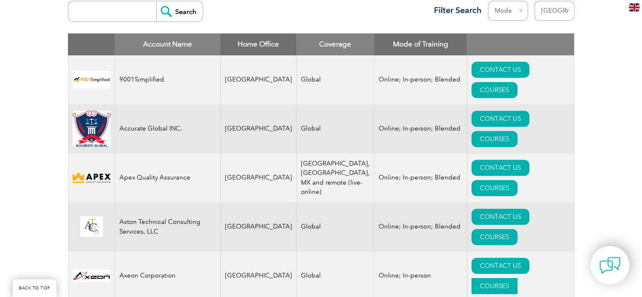
click at [517, 278] on link "COURSES" at bounding box center [494, 286] width 46 height 16
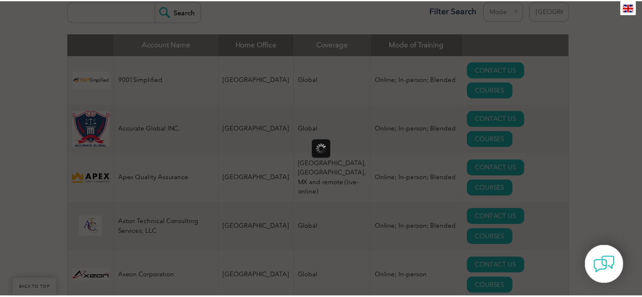
scroll to position [0, 0]
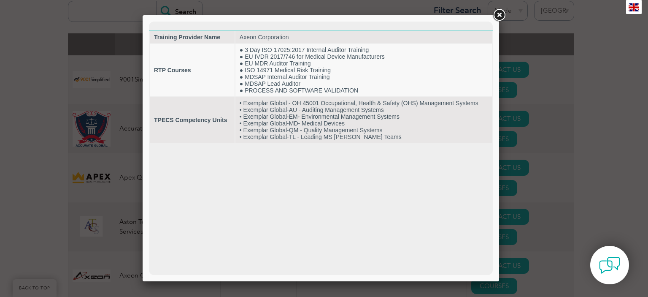
click at [501, 14] on link at bounding box center [499, 15] width 15 height 15
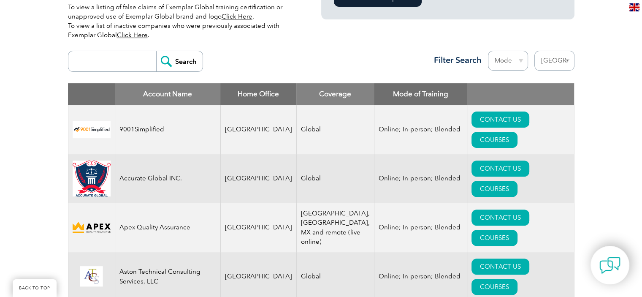
scroll to position [225, 0]
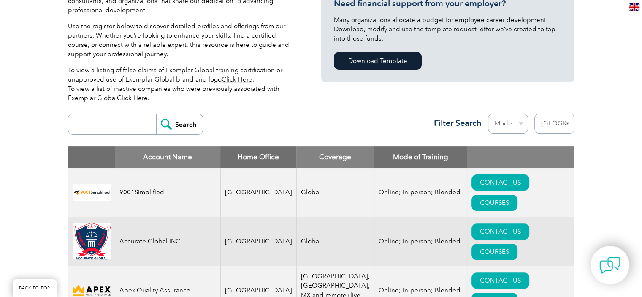
click at [512, 120] on select "Mode Online In-person Blended" at bounding box center [508, 124] width 40 height 20
click at [106, 132] on input "search" at bounding box center [115, 124] width 84 height 20
type input "EMC"
click at [156, 114] on input "Search" at bounding box center [179, 124] width 46 height 20
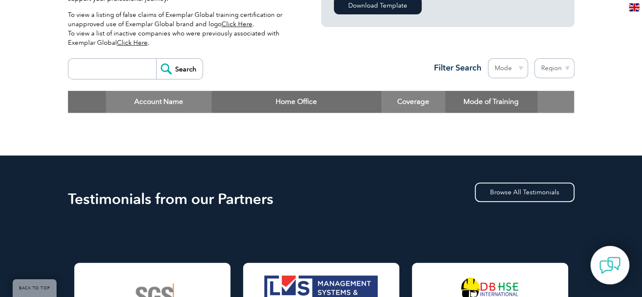
scroll to position [169, 0]
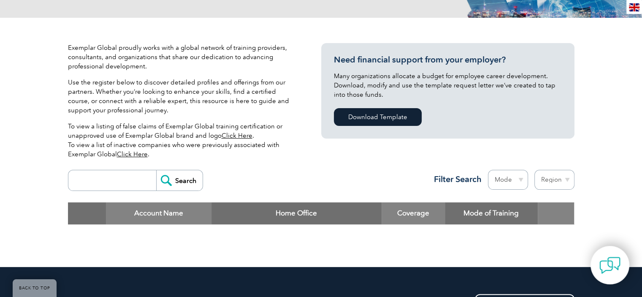
click at [236, 134] on link "Click Here" at bounding box center [237, 136] width 31 height 8
click at [130, 152] on link "Click Here" at bounding box center [132, 154] width 31 height 8
